Goal: Task Accomplishment & Management: Use online tool/utility

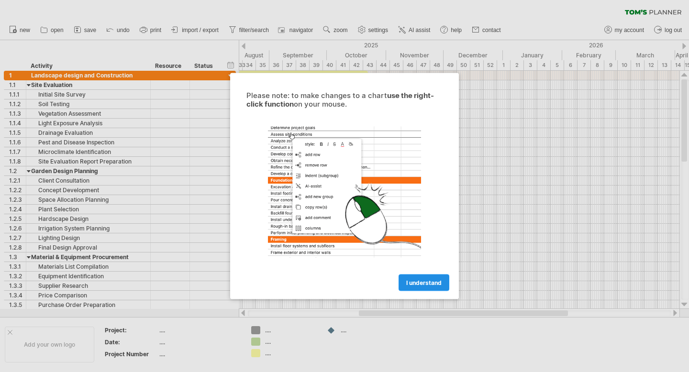
click at [420, 282] on span "I understand" at bounding box center [423, 282] width 35 height 7
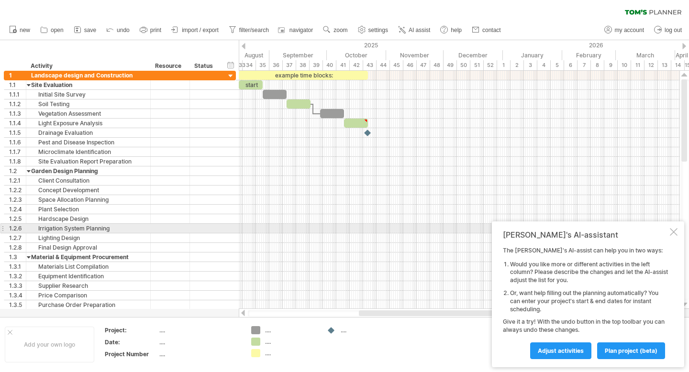
click at [676, 228] on div at bounding box center [674, 232] width 8 height 8
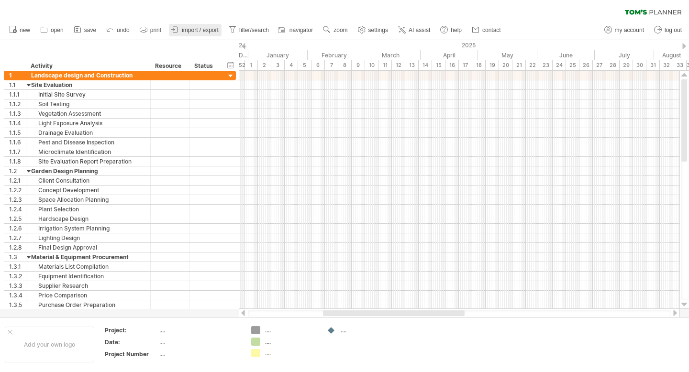
click at [205, 29] on span "import / export" at bounding box center [200, 30] width 37 height 7
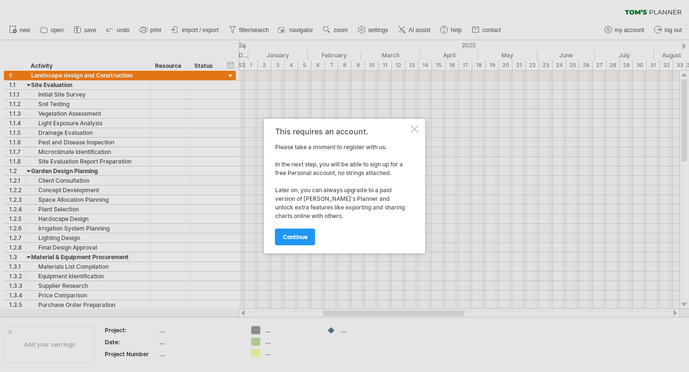
click at [414, 129] on div at bounding box center [415, 129] width 8 height 8
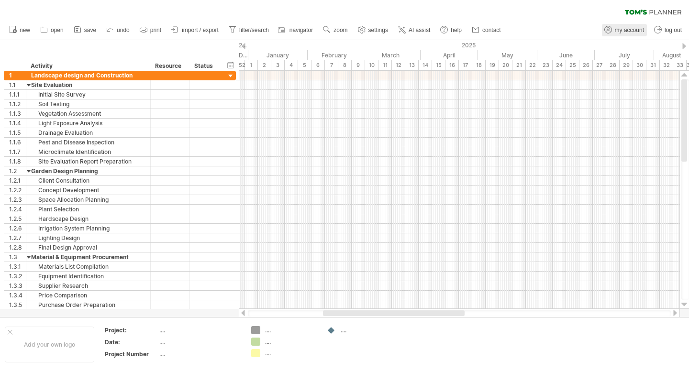
click at [639, 29] on span "my account" at bounding box center [629, 30] width 29 height 7
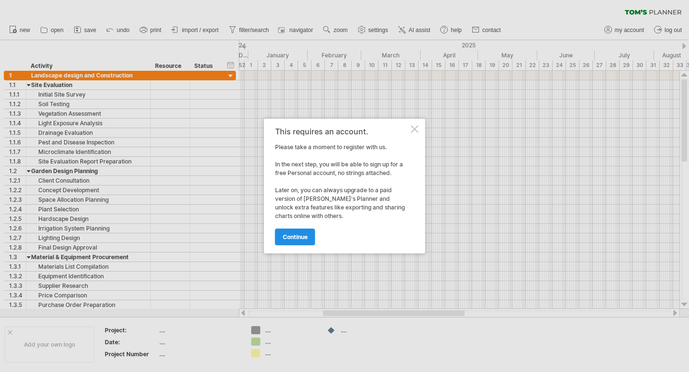
click at [301, 234] on span "continue" at bounding box center [295, 237] width 25 height 7
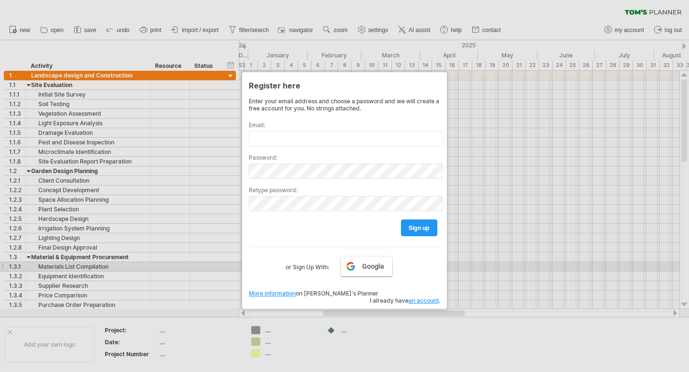
click at [365, 268] on span "Google" at bounding box center [373, 267] width 22 height 8
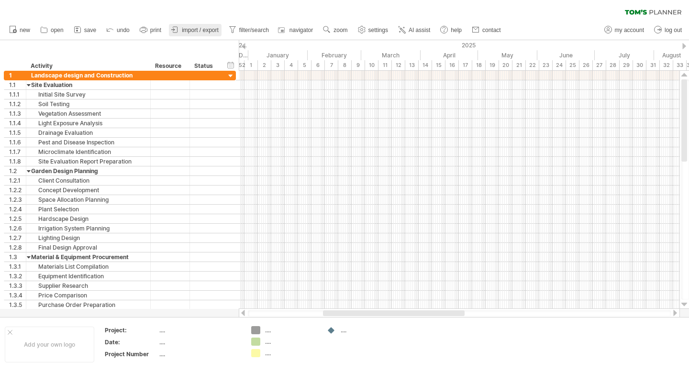
click at [196, 32] on span "import / export" at bounding box center [200, 30] width 37 height 7
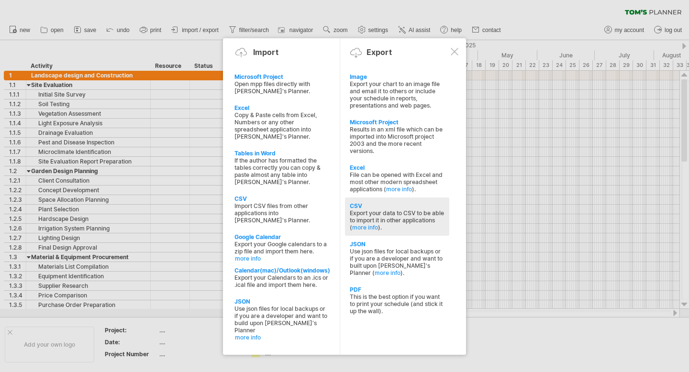
click at [385, 210] on div "Export your data to CSV to be able to import it in other applications ( more in…" at bounding box center [397, 221] width 95 height 22
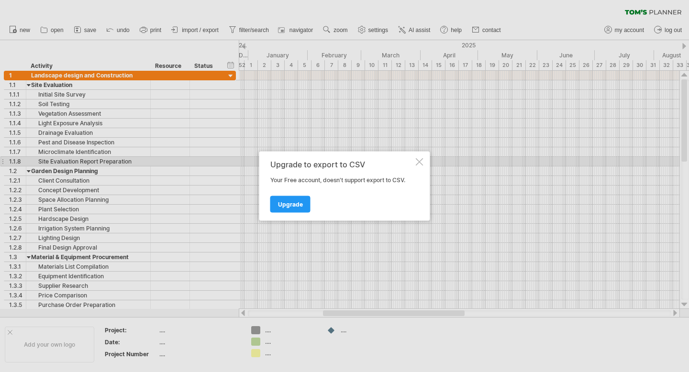
click at [418, 166] on div "Upgrade to export to CSV Your Free account, doesn't support export to CSV. Upgr…" at bounding box center [344, 186] width 171 height 69
click at [423, 159] on div at bounding box center [420, 162] width 8 height 8
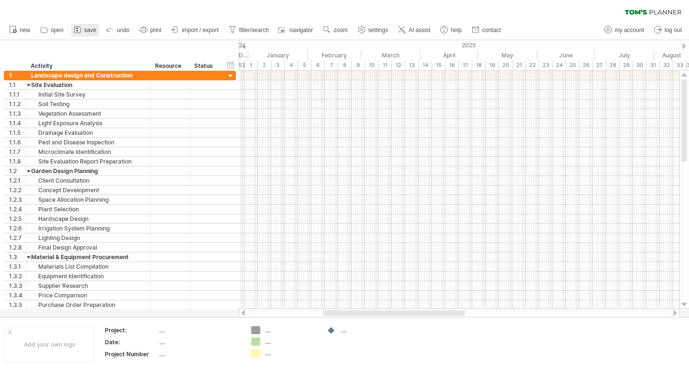
click at [82, 27] on icon at bounding box center [78, 30] width 10 height 10
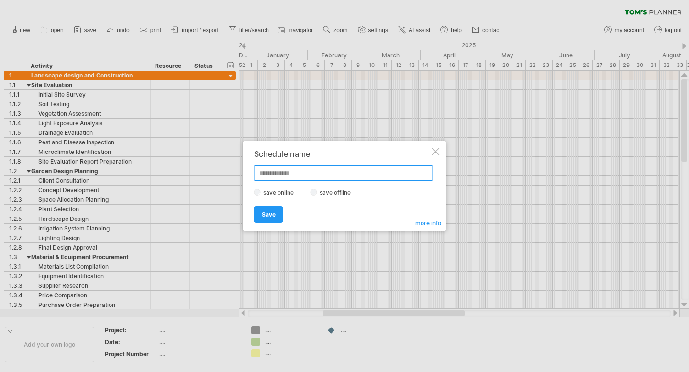
click at [300, 172] on input "text" at bounding box center [343, 173] width 179 height 15
type input "*"
click at [292, 175] on input "**********" at bounding box center [343, 173] width 179 height 15
click at [359, 172] on input "**********" at bounding box center [343, 173] width 179 height 15
type input "**********"
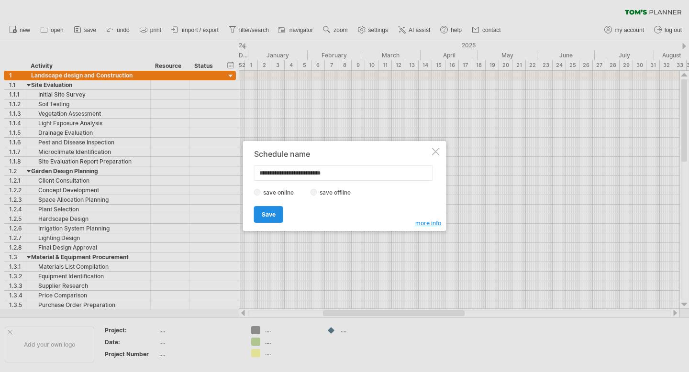
click at [274, 219] on link "Save" at bounding box center [268, 214] width 29 height 17
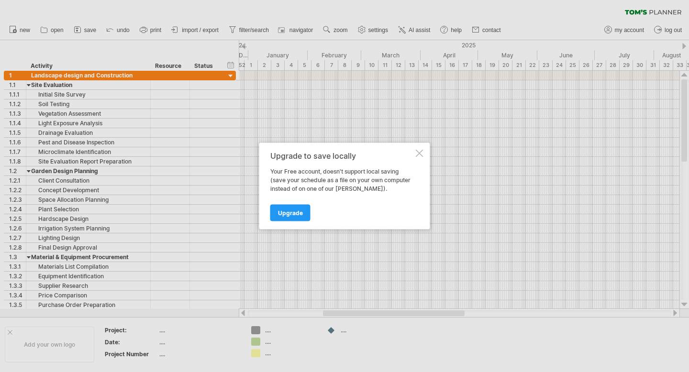
click at [421, 153] on div at bounding box center [420, 154] width 8 height 8
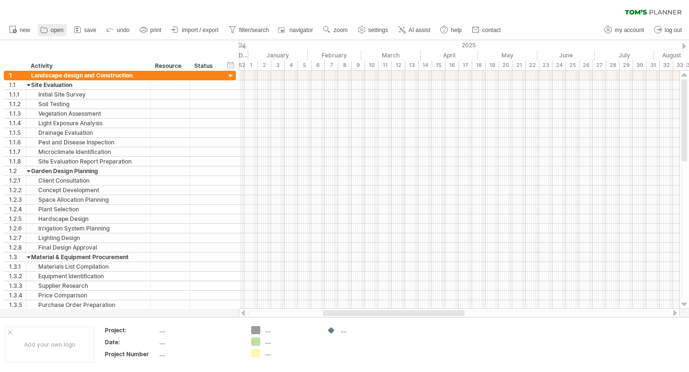
click at [58, 30] on span "open" at bounding box center [57, 30] width 13 height 7
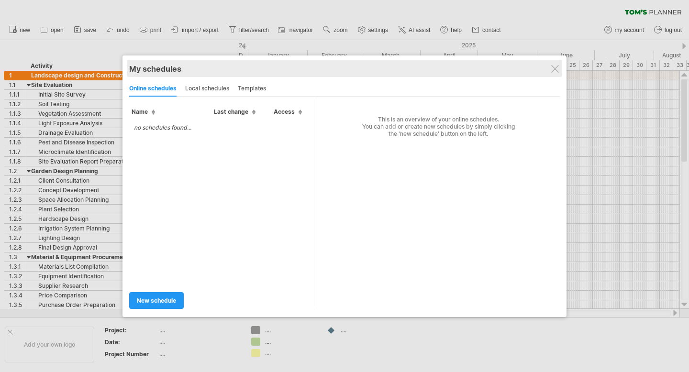
click at [552, 64] on div "My schedules" at bounding box center [344, 69] width 431 height 10
click at [555, 74] on div "My schedules share/collaborate online" at bounding box center [344, 68] width 431 height 17
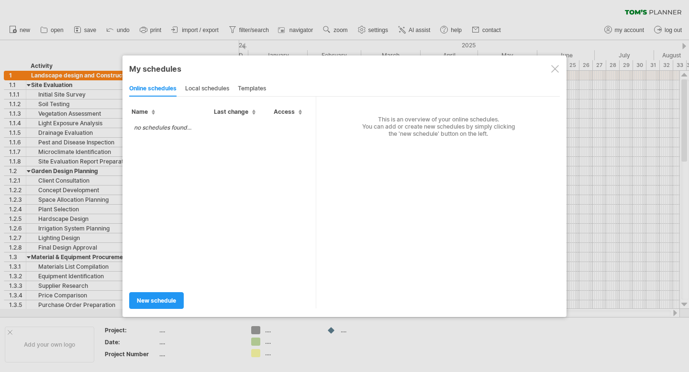
click at [554, 71] on div at bounding box center [555, 69] width 8 height 8
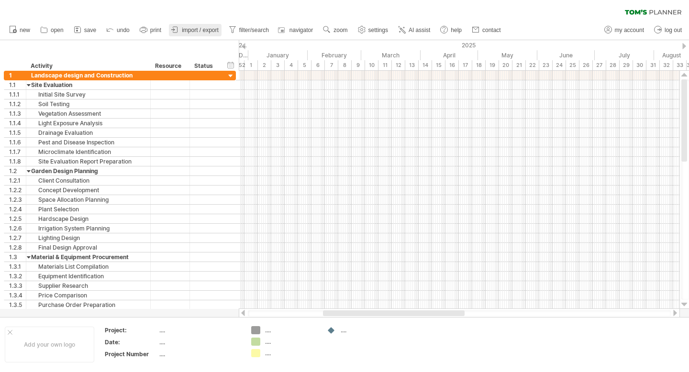
click at [204, 30] on span "import / export" at bounding box center [200, 30] width 37 height 7
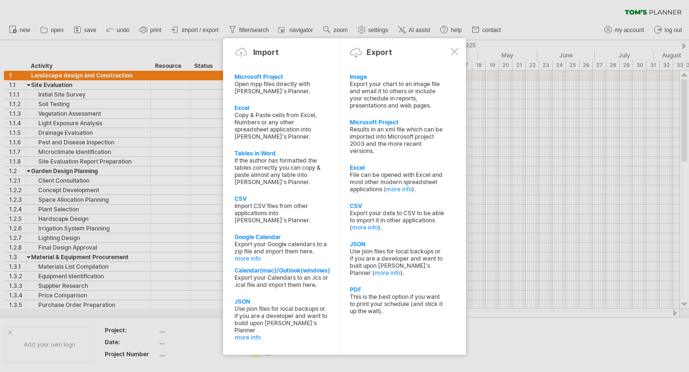
click at [456, 53] on div at bounding box center [455, 52] width 8 height 8
